Goal: Check status: Check status

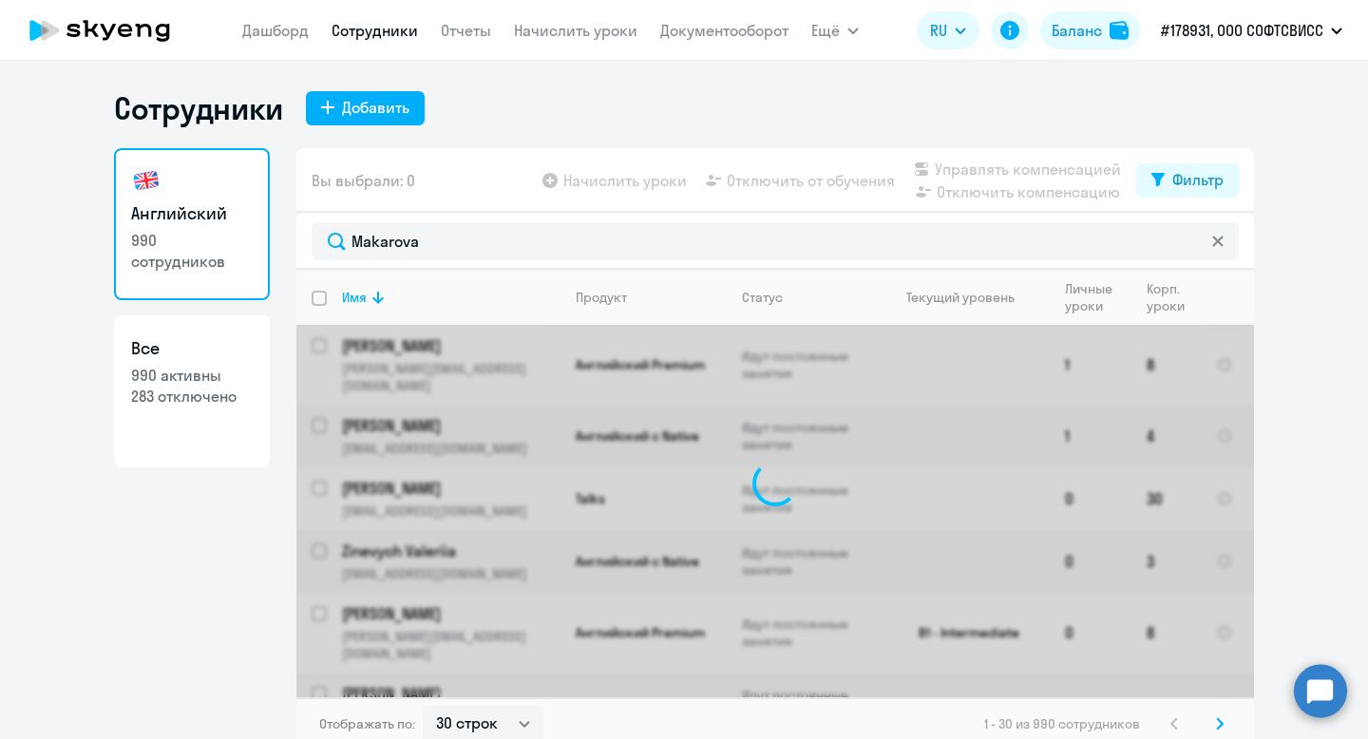
select select "30"
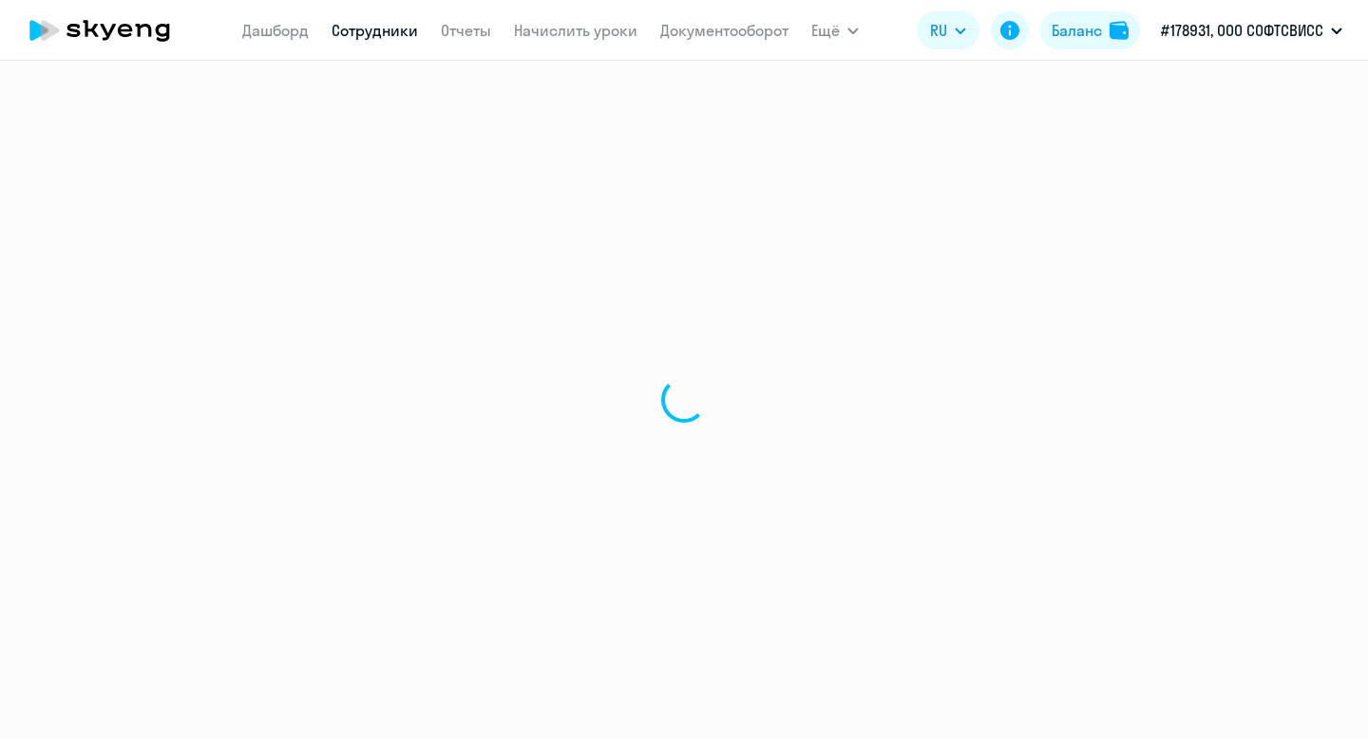
select select "30"
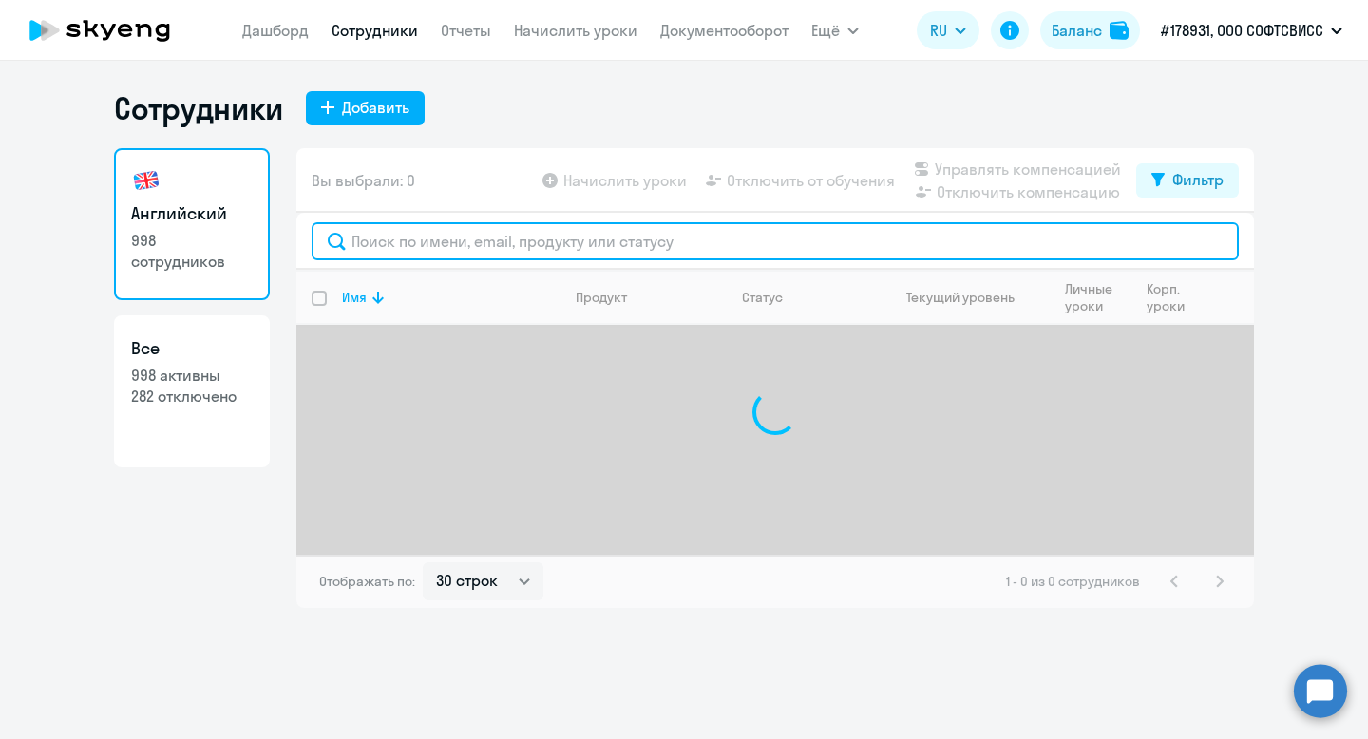
click at [482, 233] on input "text" at bounding box center [776, 241] width 928 height 38
paste input "Makarova"
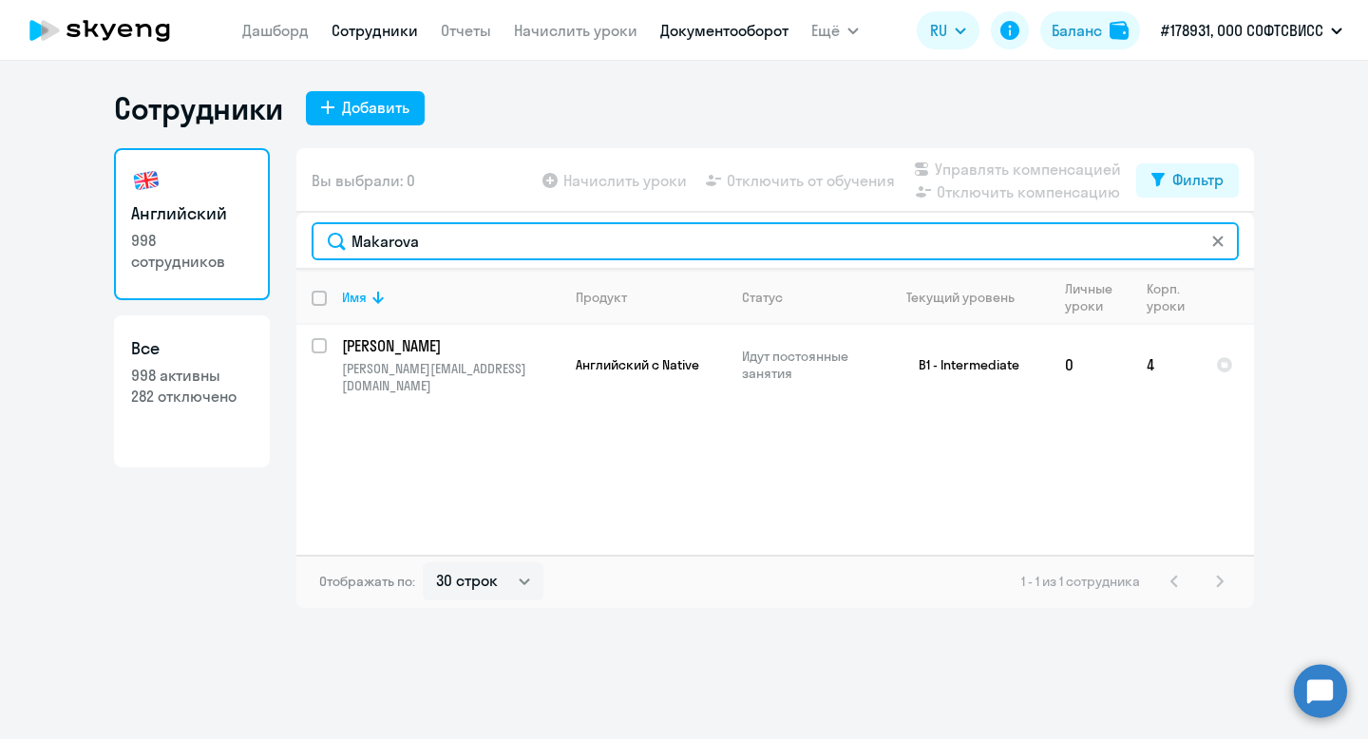
type input "Makarova"
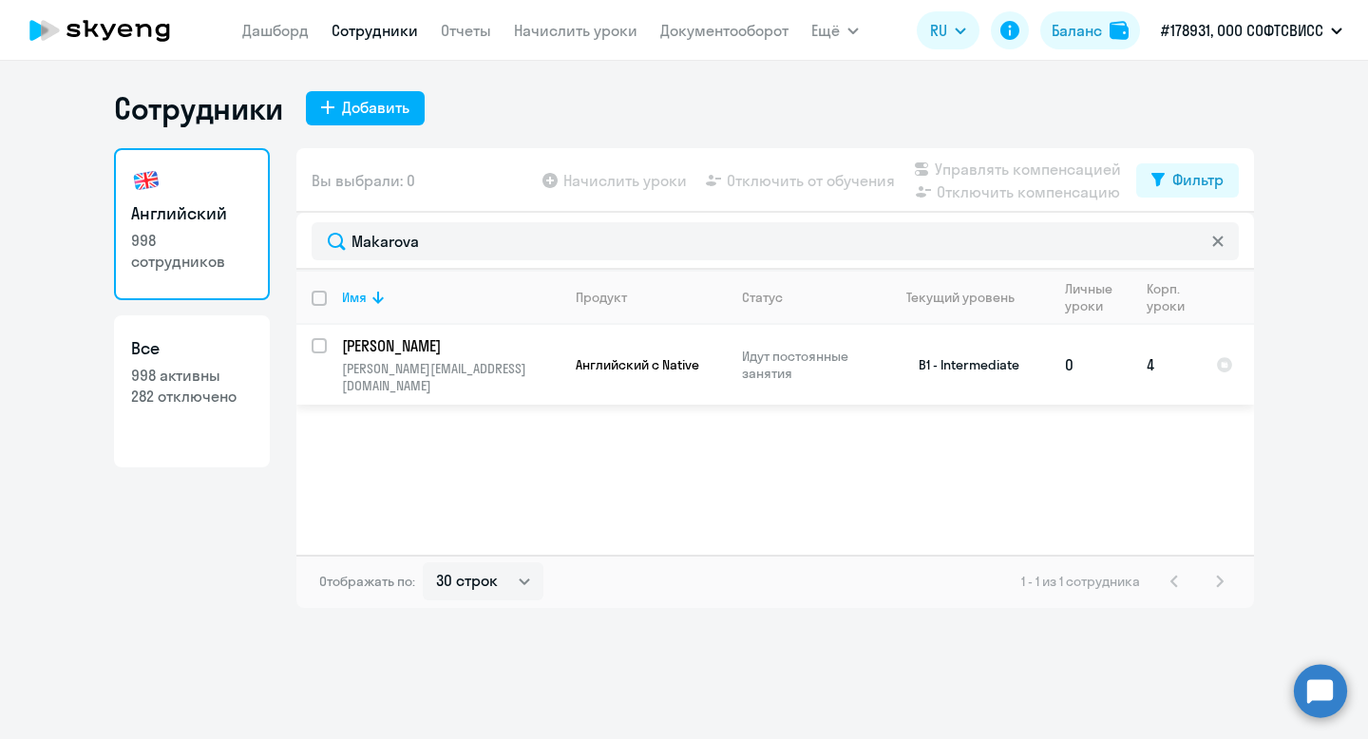
click at [408, 345] on p "Makarova Galina" at bounding box center [449, 345] width 215 height 21
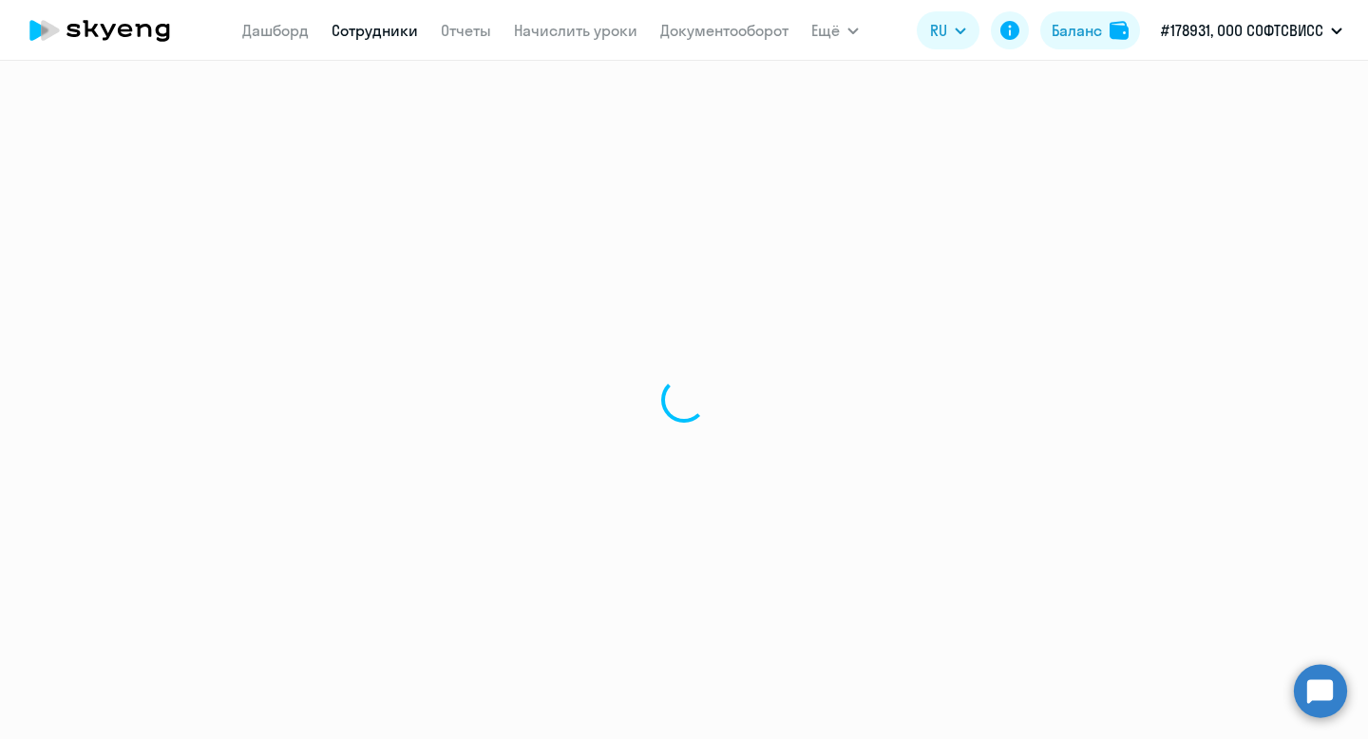
select select "english"
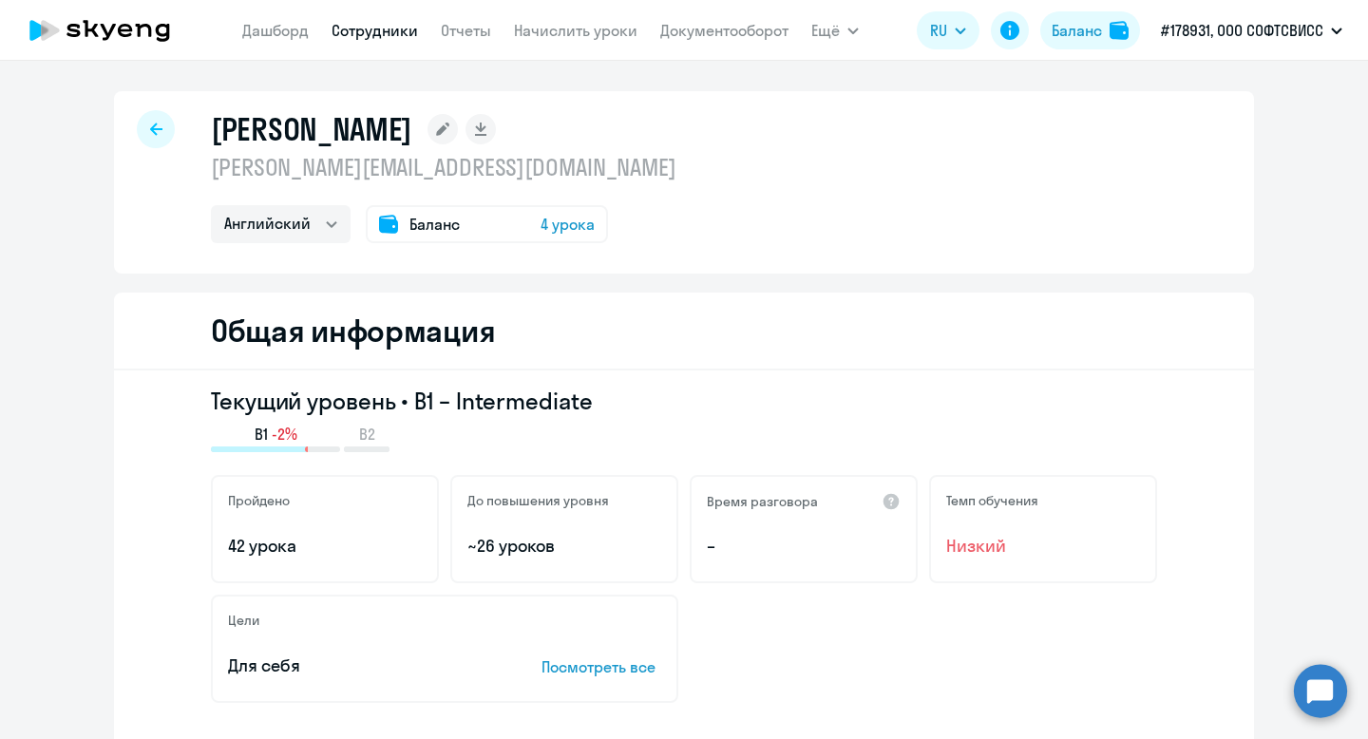
click at [546, 225] on span "4 урока" at bounding box center [568, 224] width 54 height 23
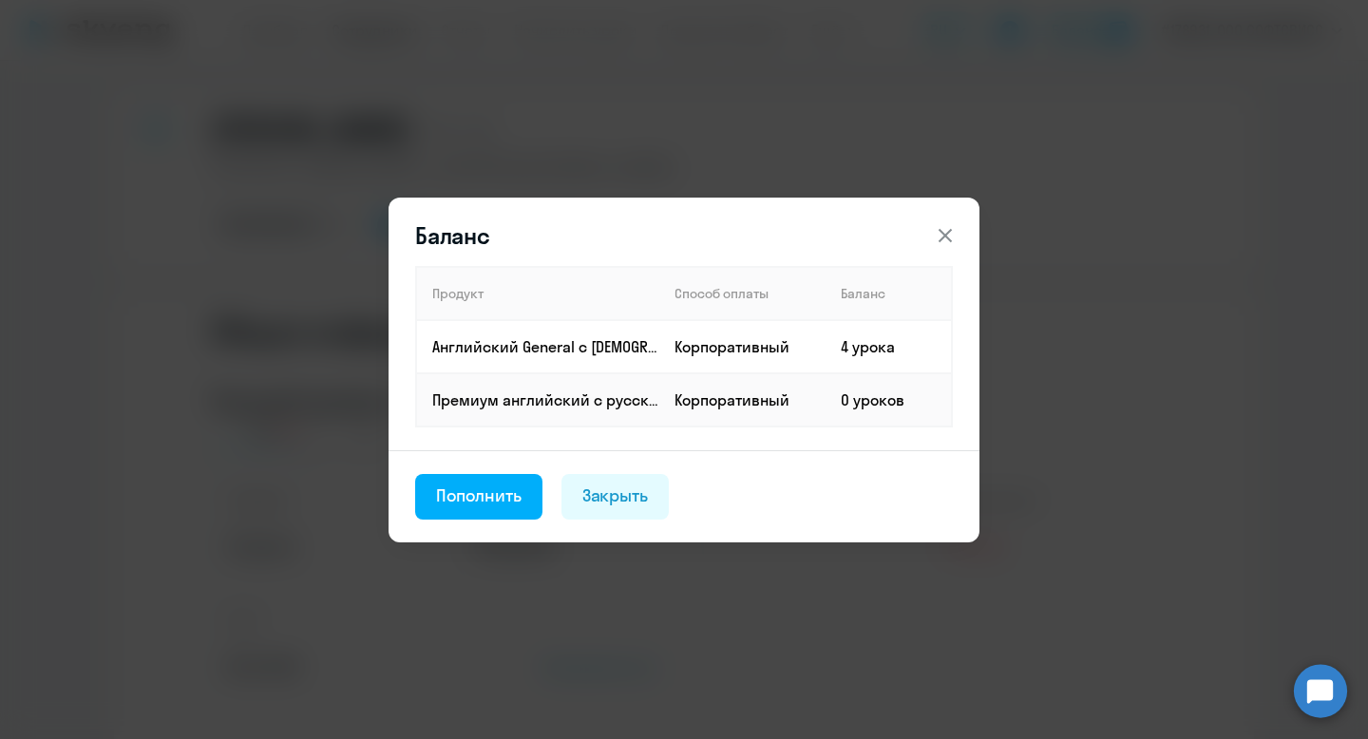
click at [765, 496] on footer "Пополнить Закрыть" at bounding box center [684, 496] width 591 height 92
click at [954, 239] on icon at bounding box center [945, 235] width 23 height 23
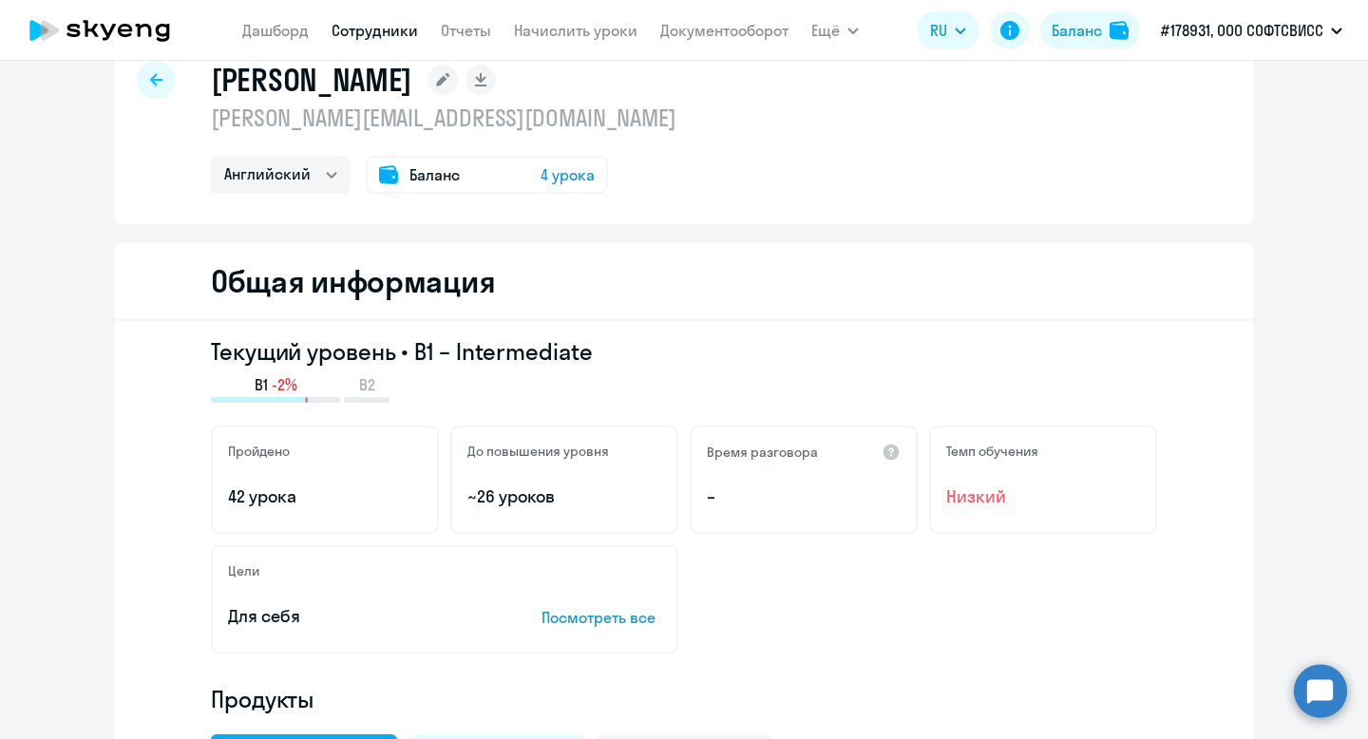
scroll to position [63, 0]
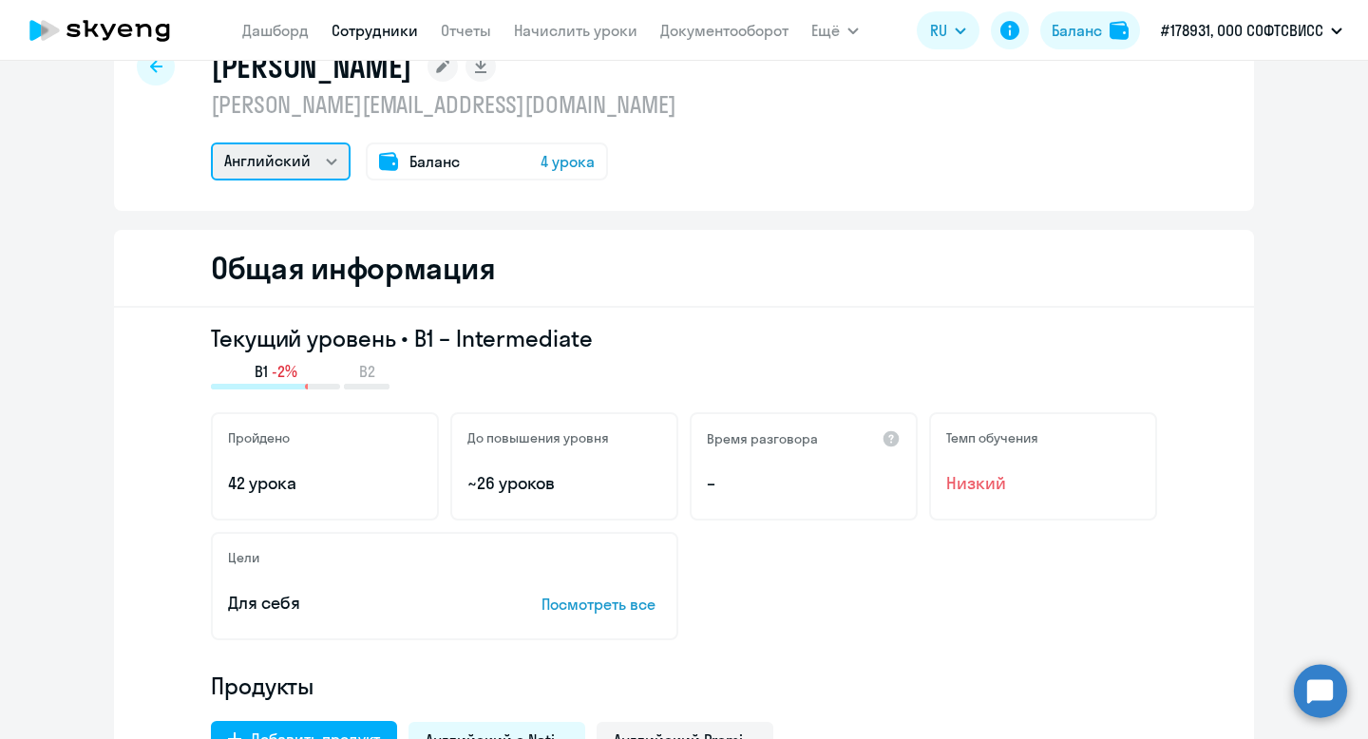
click at [338, 168] on select "Английский" at bounding box center [281, 162] width 140 height 38
click at [680, 246] on div "Общая информация" at bounding box center [684, 269] width 1140 height 78
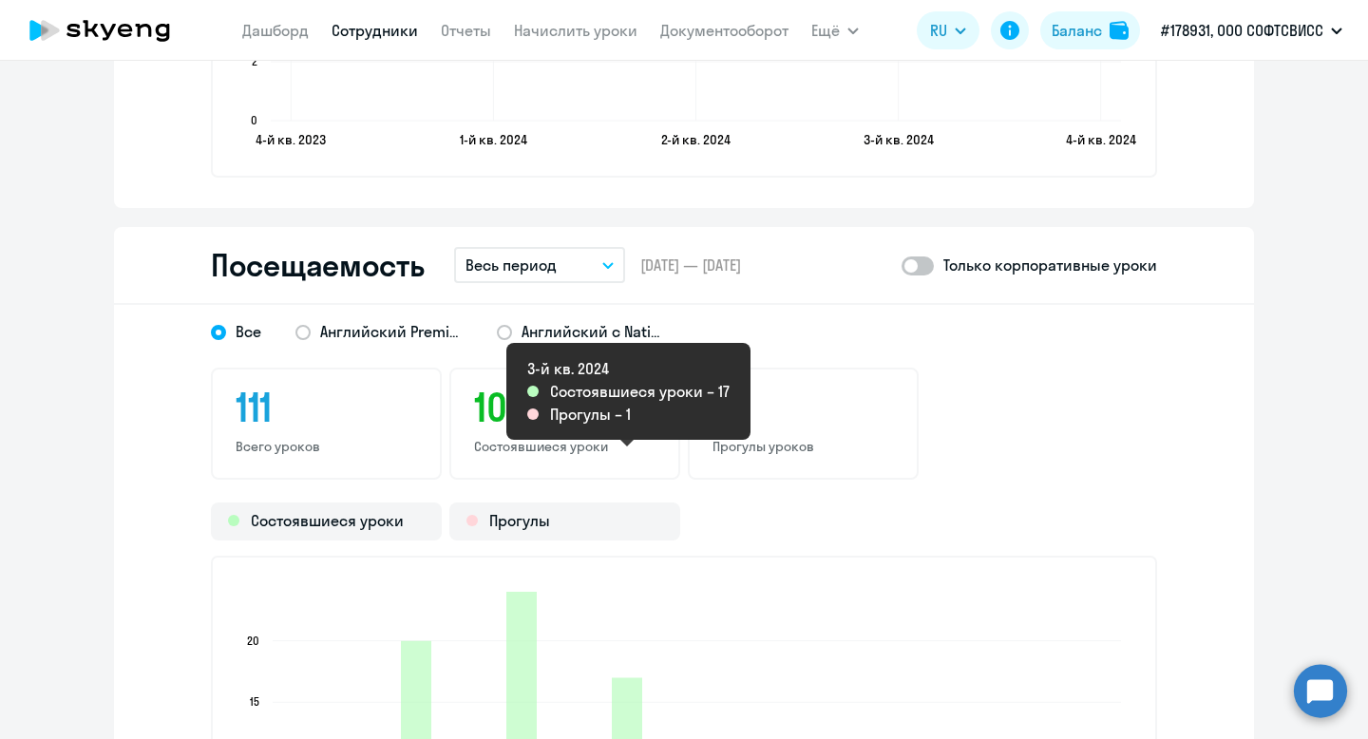
scroll to position [2292, 0]
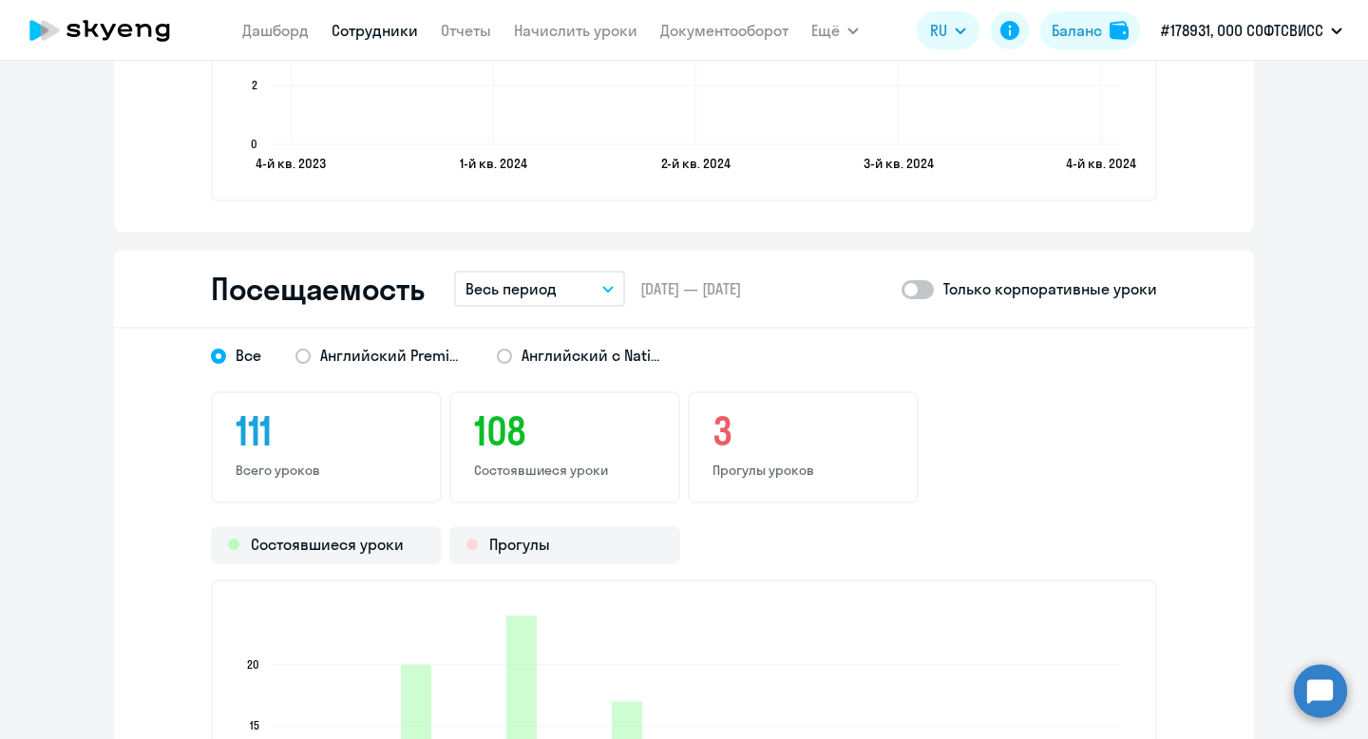
click at [574, 275] on button "Весь период" at bounding box center [539, 289] width 171 height 36
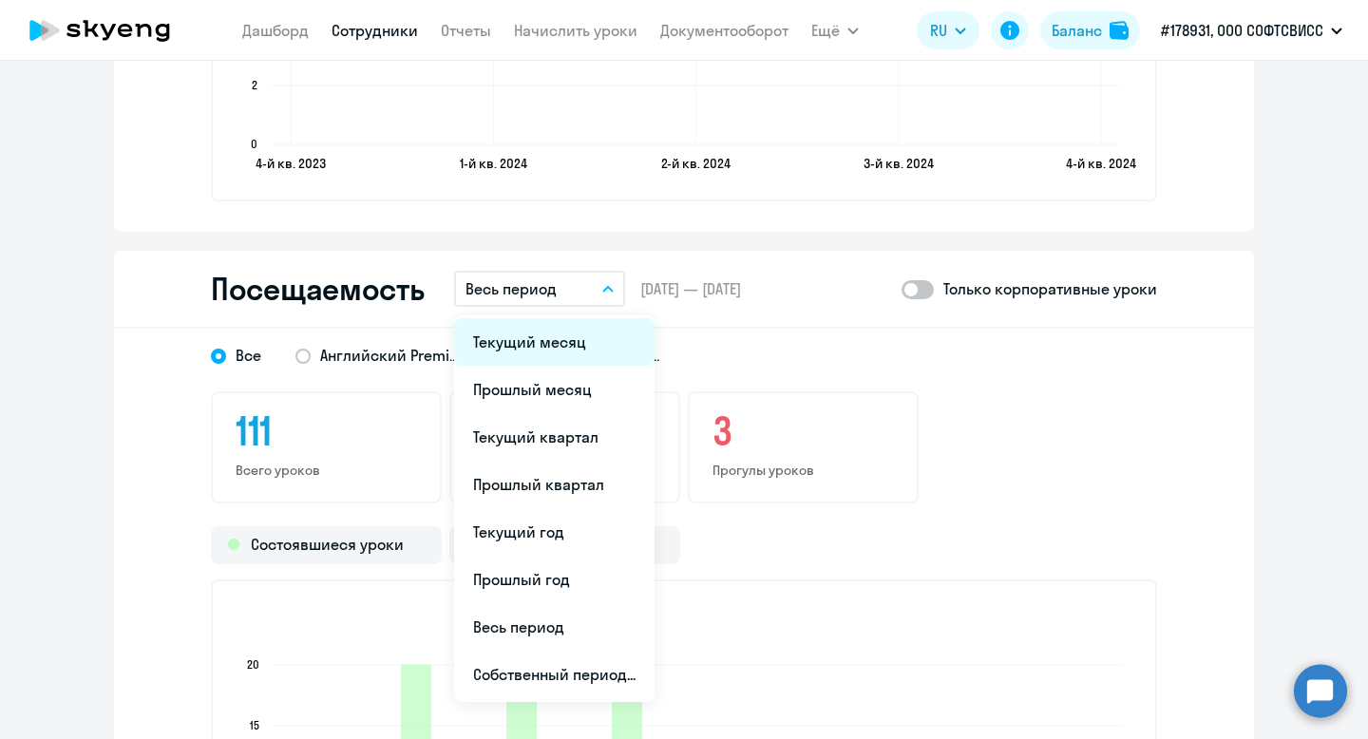
click at [570, 348] on li "Текущий месяц" at bounding box center [554, 342] width 201 height 48
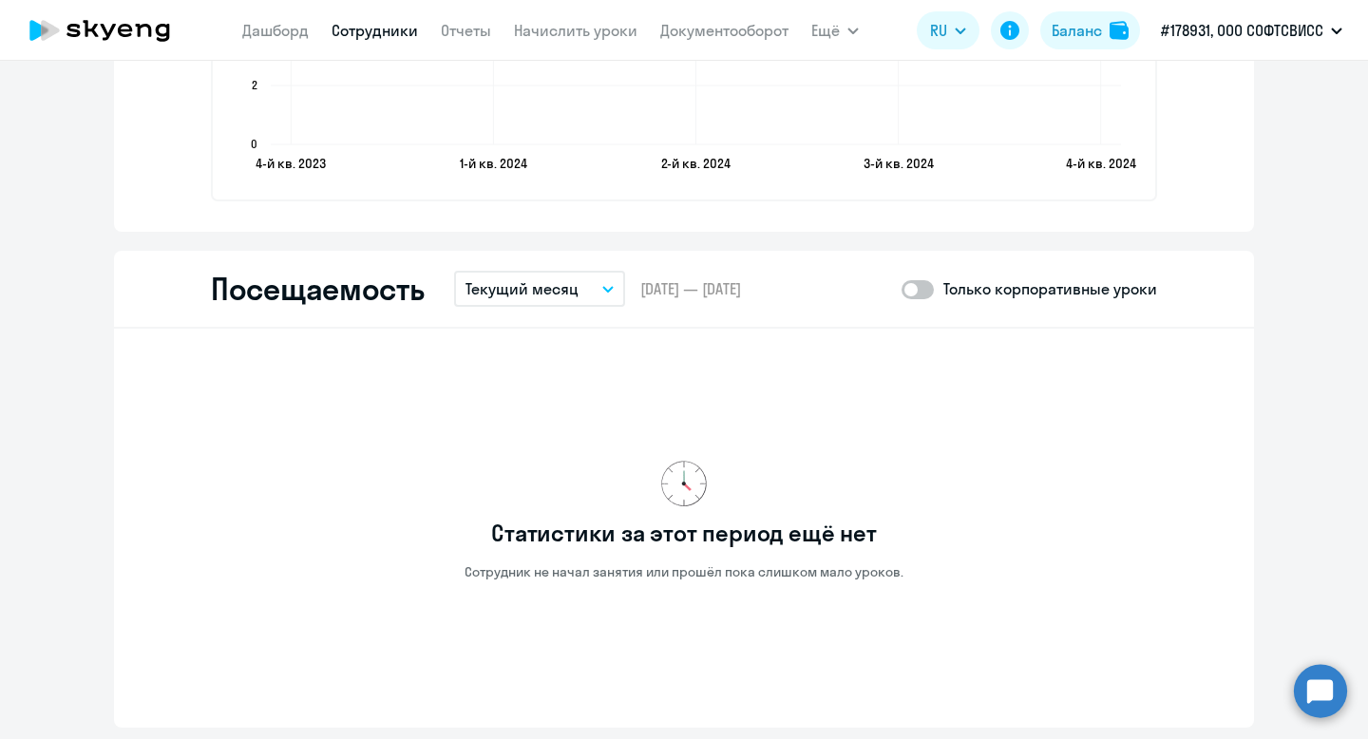
click at [563, 269] on div "Посещаемость Текущий месяц Текущий месяц Прошлый месяц Текущий квартал Прошлый …" at bounding box center [684, 290] width 1140 height 78
click at [557, 297] on p "Текущий месяц" at bounding box center [522, 289] width 113 height 23
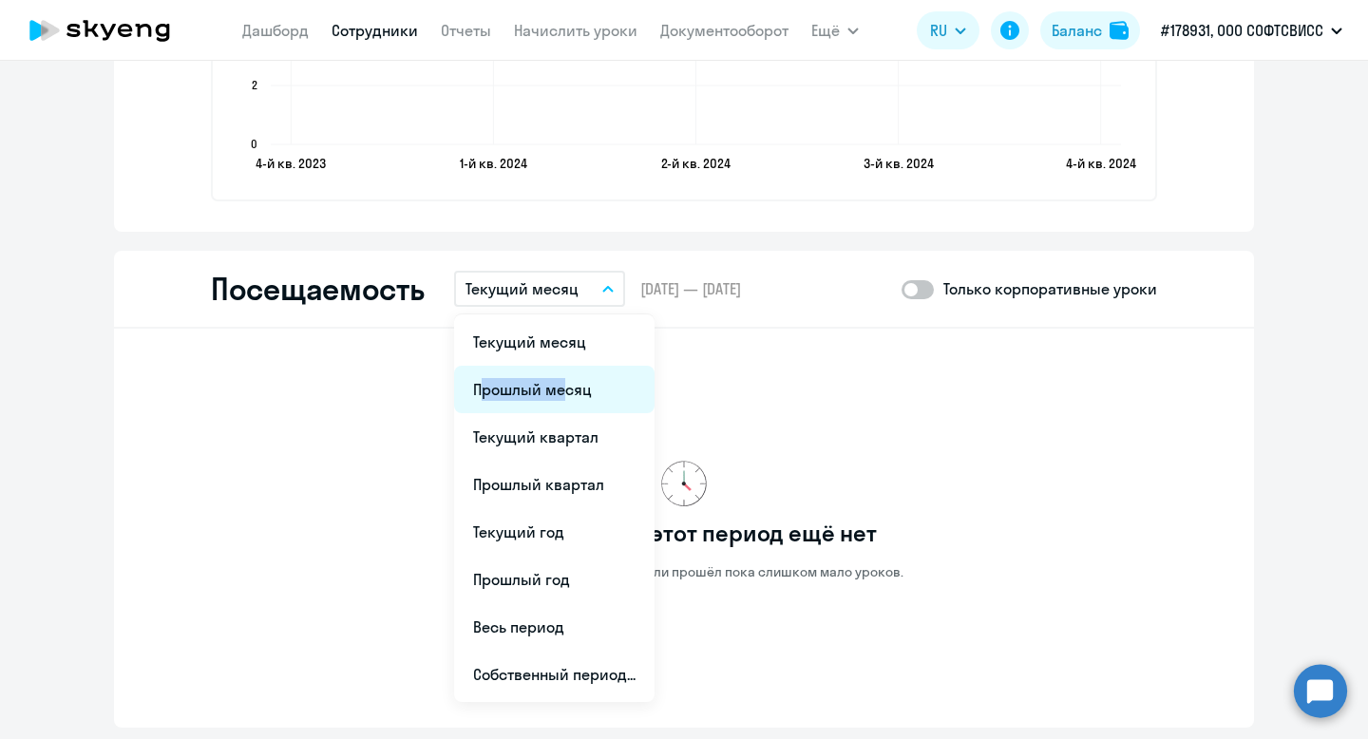
click at [554, 378] on li "Прошлый месяц" at bounding box center [554, 390] width 201 height 48
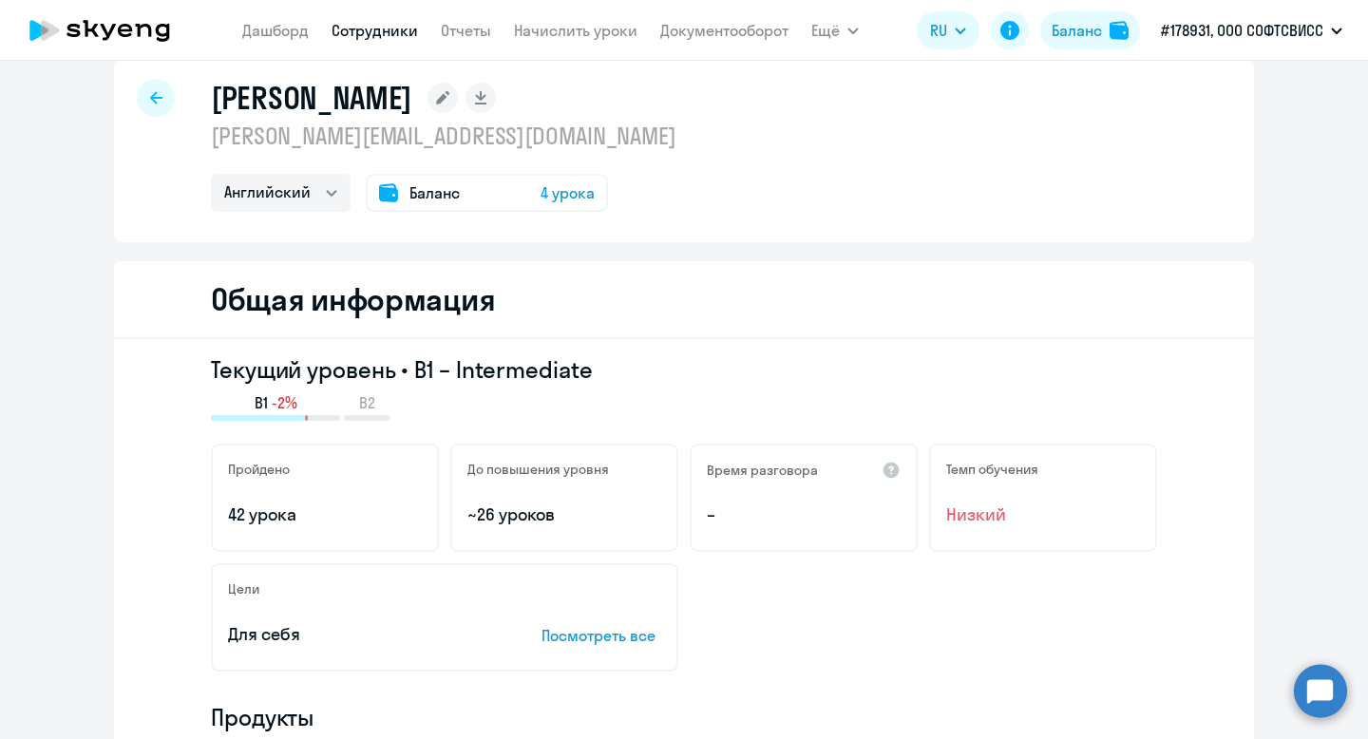
scroll to position [0, 0]
